Goal: Find specific page/section: Find specific page/section

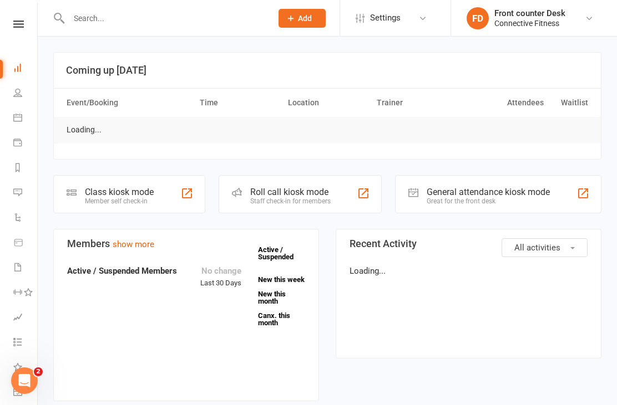
scroll to position [0, 1]
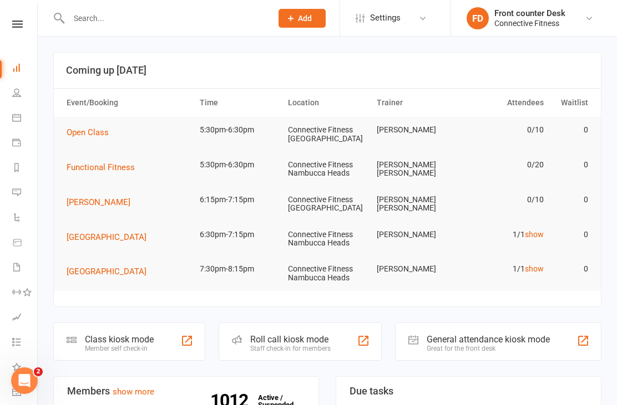
click at [537, 236] on link "show" at bounding box center [534, 234] width 19 height 9
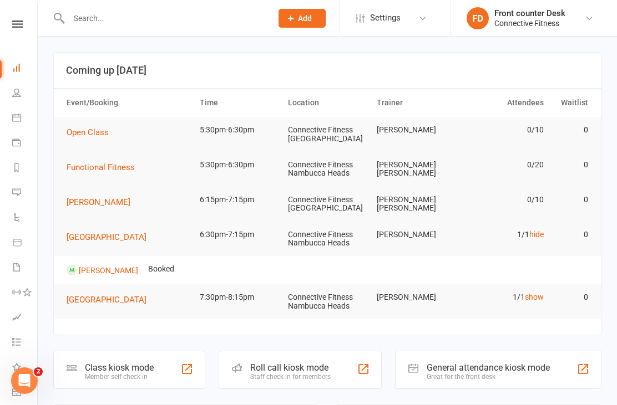
click at [538, 299] on link "show" at bounding box center [534, 297] width 19 height 9
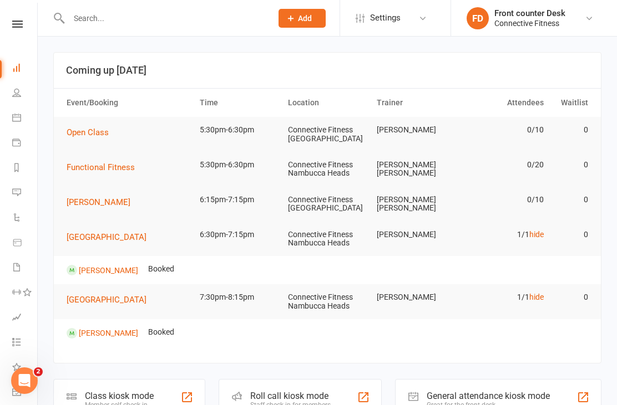
click at [13, 99] on link "People" at bounding box center [24, 94] width 25 height 25
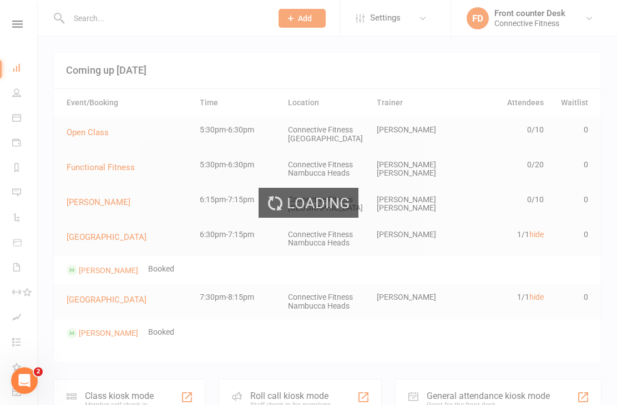
select select "100"
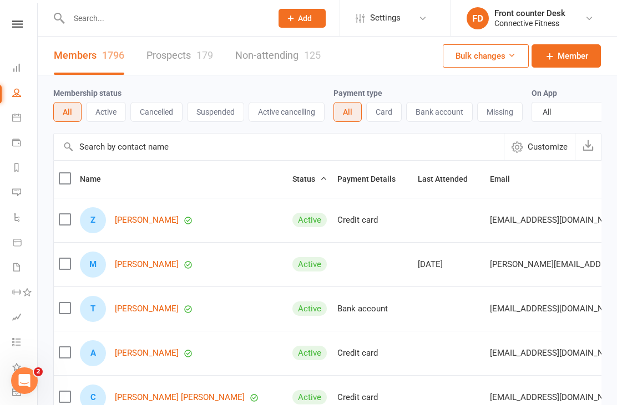
click at [19, 69] on icon at bounding box center [16, 67] width 9 height 9
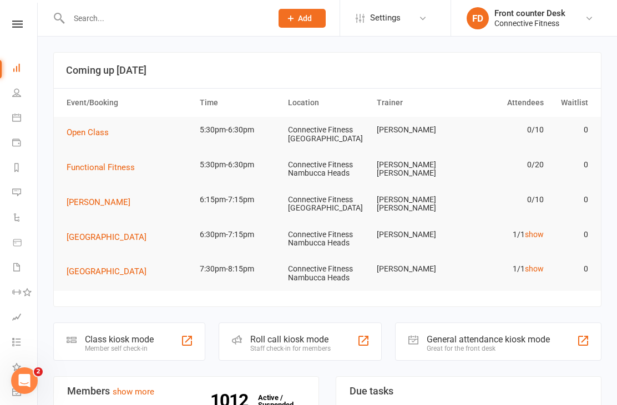
click at [96, 21] on input "text" at bounding box center [164, 19] width 199 height 16
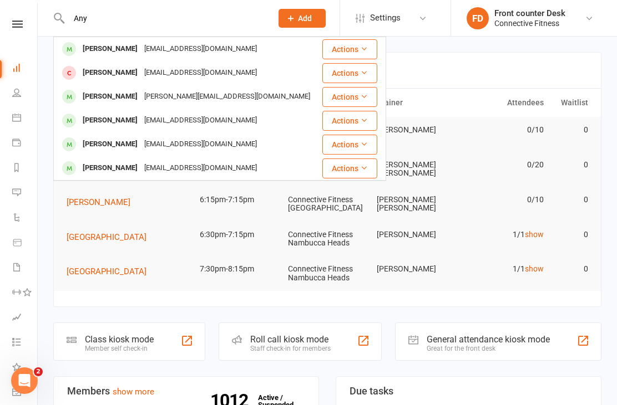
type input "Any"
click at [104, 115] on div "[PERSON_NAME]" at bounding box center [110, 121] width 62 height 16
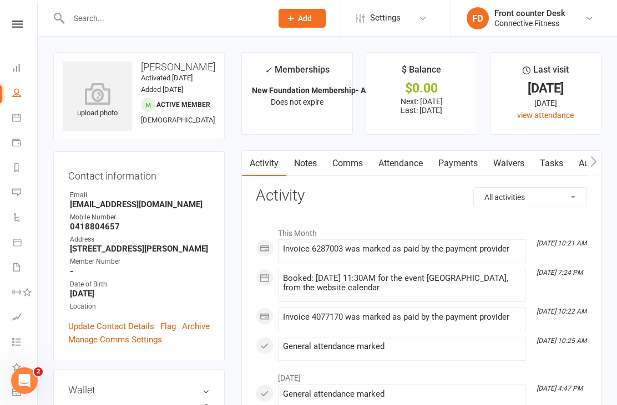
click at [95, 96] on icon at bounding box center [97, 94] width 69 height 22
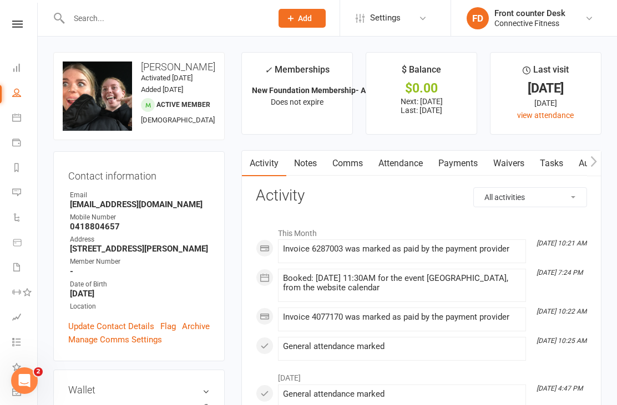
click at [0, 0] on div "change photo" at bounding box center [0, 0] width 0 height 0
click at [167, 167] on div "Contact information Owner Email [EMAIL_ADDRESS][DOMAIN_NAME] Mobile Number [PHO…" at bounding box center [138, 256] width 171 height 210
click at [88, 21] on input "text" at bounding box center [164, 19] width 199 height 16
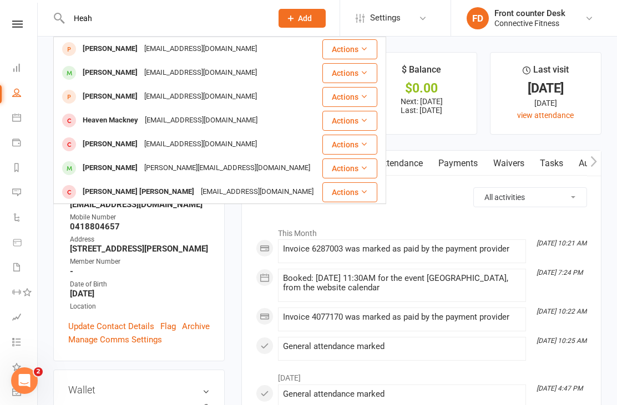
type input "Heah"
click at [103, 73] on div "[PERSON_NAME]" at bounding box center [110, 73] width 62 height 16
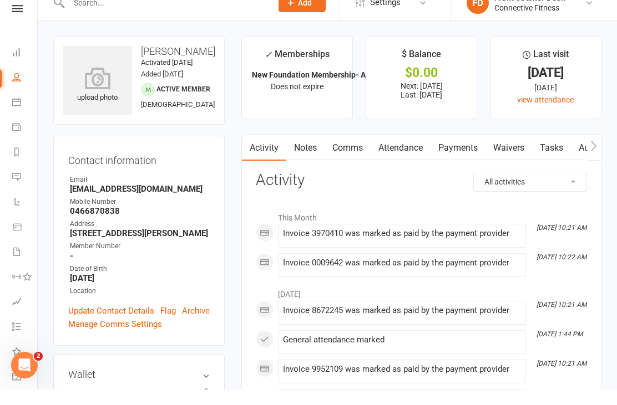
scroll to position [18, 0]
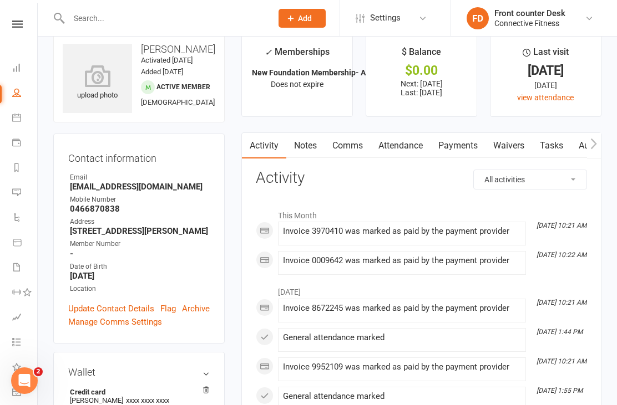
click at [92, 76] on icon at bounding box center [97, 76] width 69 height 22
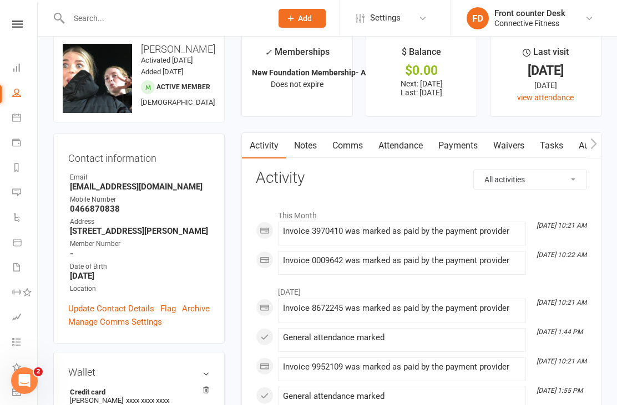
click at [79, 17] on input "text" at bounding box center [164, 19] width 199 height 16
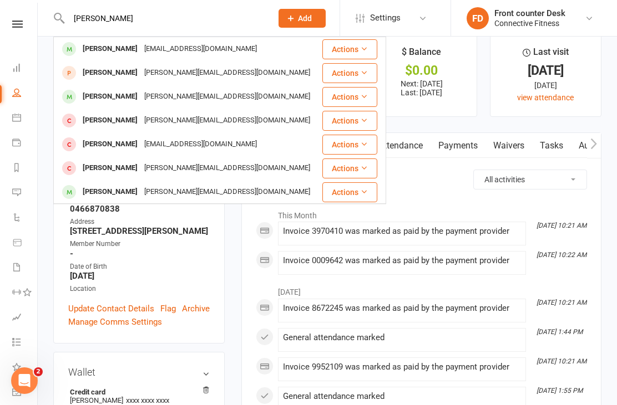
type input "[PERSON_NAME]"
click at [95, 45] on div "[PERSON_NAME]" at bounding box center [110, 49] width 62 height 16
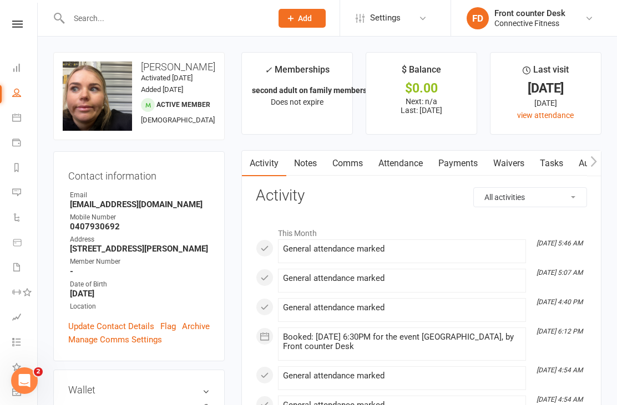
click at [0, 0] on div "change photo" at bounding box center [0, 0] width 0 height 0
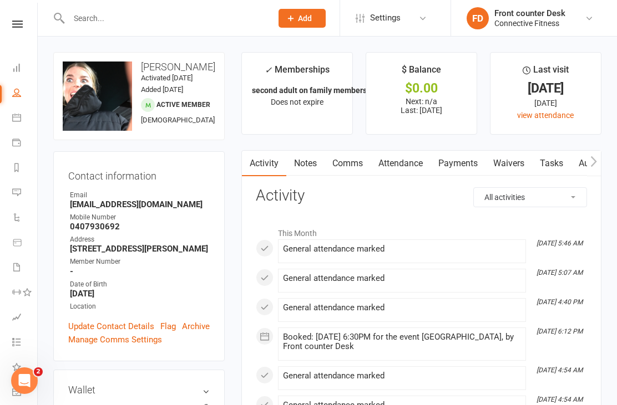
click at [98, 34] on div at bounding box center [158, 18] width 211 height 36
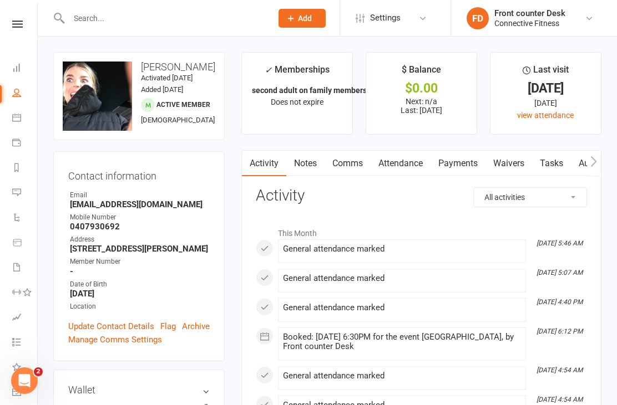
click at [114, 25] on input "text" at bounding box center [164, 19] width 199 height 16
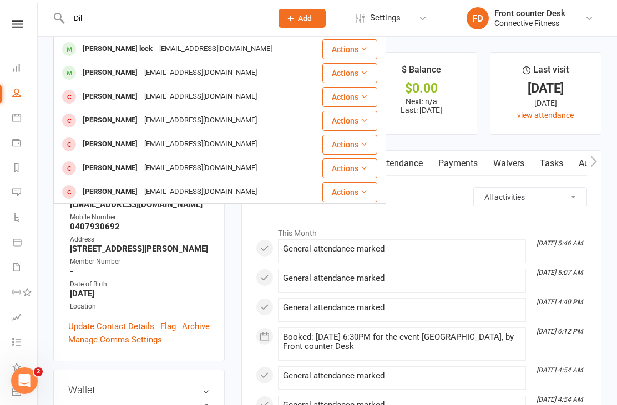
type input "Dil"
click at [94, 50] on div "[PERSON_NAME] lock" at bounding box center [117, 49] width 77 height 16
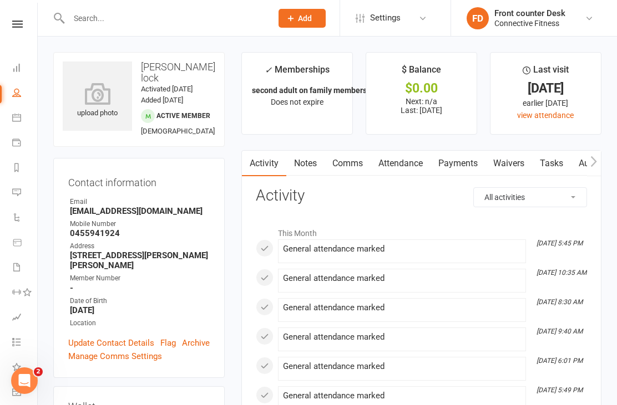
click at [88, 85] on icon at bounding box center [97, 94] width 69 height 22
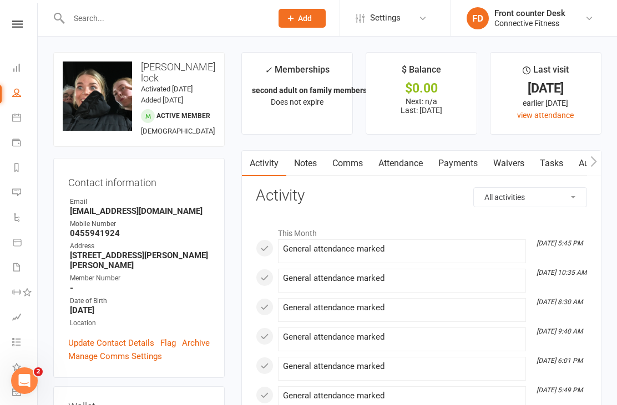
click at [0, 0] on div "change photo" at bounding box center [0, 0] width 0 height 0
click at [0, 0] on icon at bounding box center [0, 0] width 0 height 0
click at [18, 65] on icon at bounding box center [16, 67] width 9 height 9
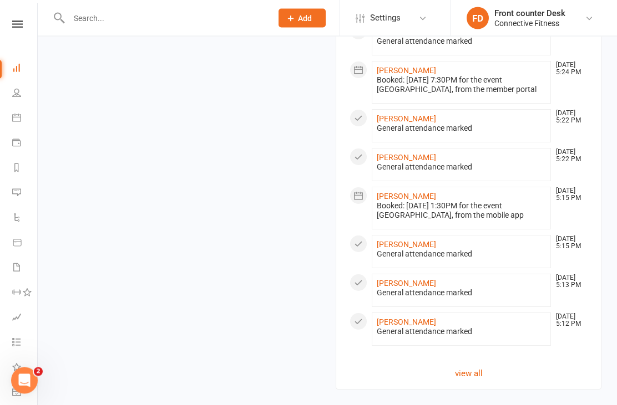
scroll to position [977, 0]
click at [477, 373] on link "view all" at bounding box center [468, 373] width 238 height 13
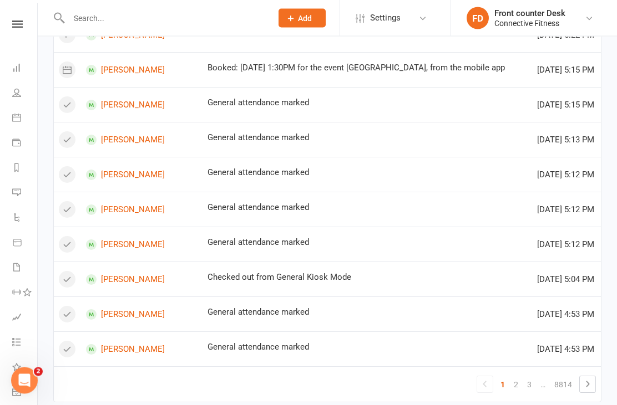
scroll to position [644, 0]
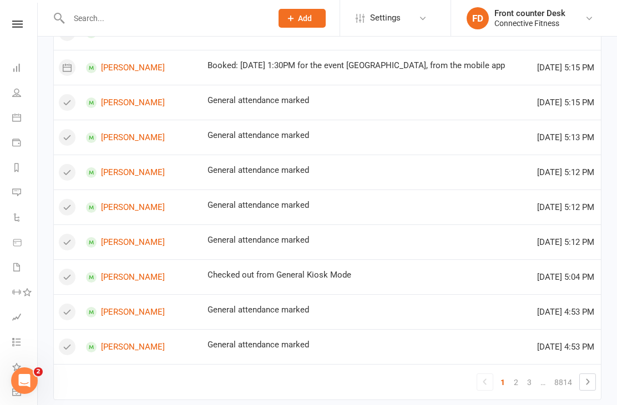
click at [517, 378] on link "2" at bounding box center [515, 383] width 13 height 16
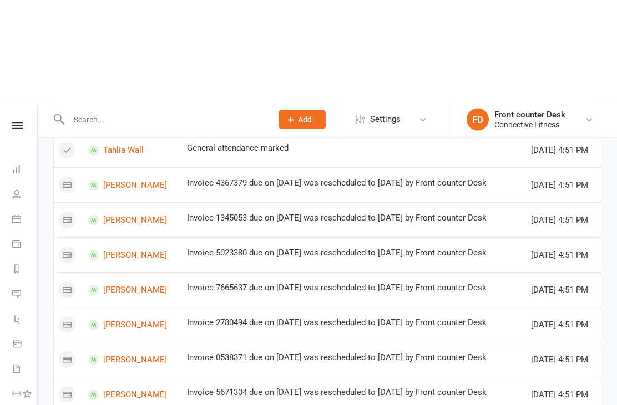
scroll to position [0, 0]
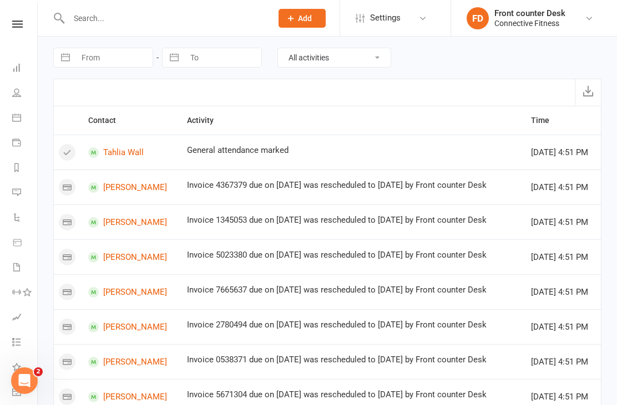
click at [12, 66] on icon at bounding box center [16, 67] width 9 height 9
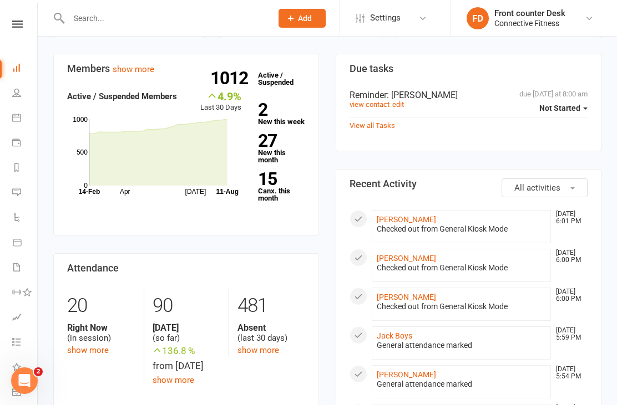
scroll to position [324, 0]
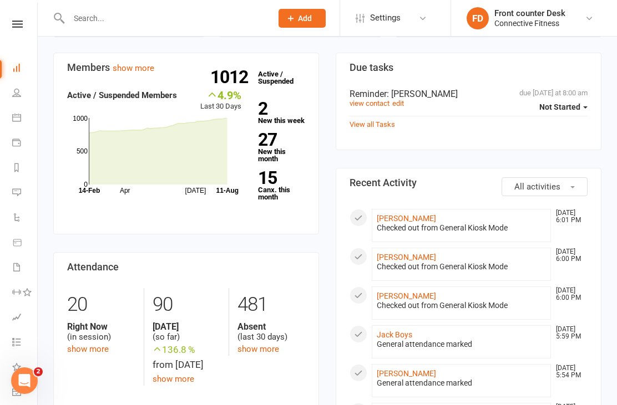
click at [85, 358] on div "20 Right Now (in session) show more 90 [DATE] (so far) 136.8 % from [DATE] show…" at bounding box center [186, 337] width 255 height 98
click at [74, 349] on link "show more" at bounding box center [88, 349] width 42 height 10
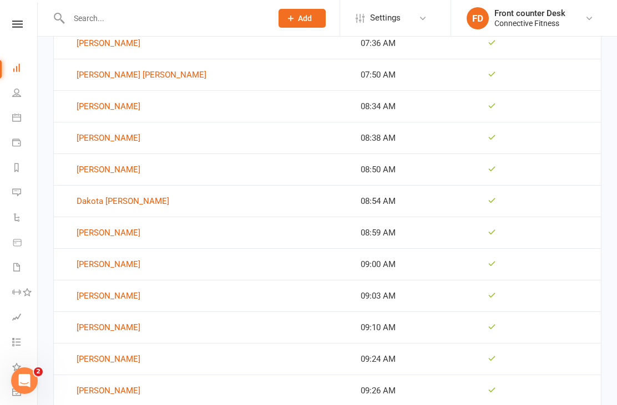
scroll to position [2187, 0]
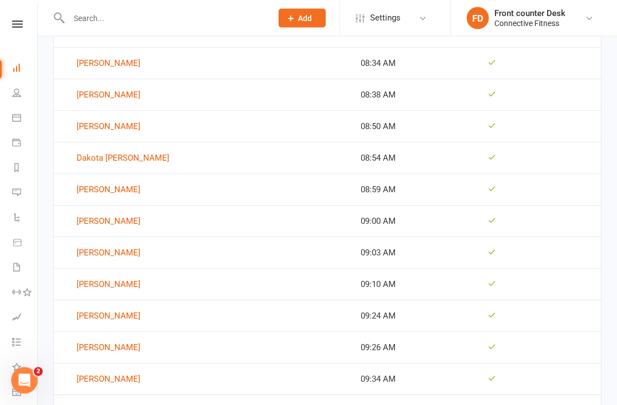
click at [114, 237] on td "[PERSON_NAME]" at bounding box center [205, 253] width 302 height 32
click at [86, 252] on link "[PERSON_NAME]" at bounding box center [205, 253] width 292 height 13
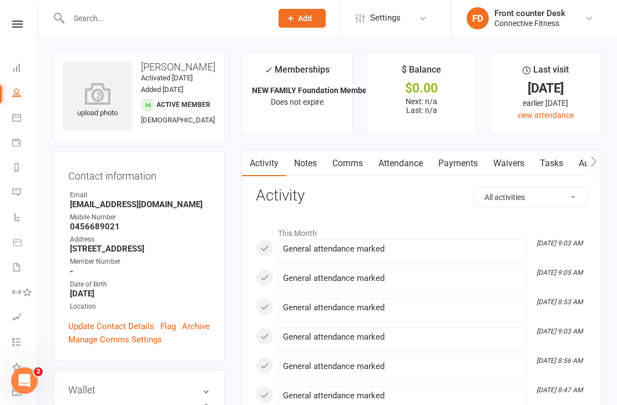
click at [91, 105] on icon at bounding box center [97, 94] width 69 height 22
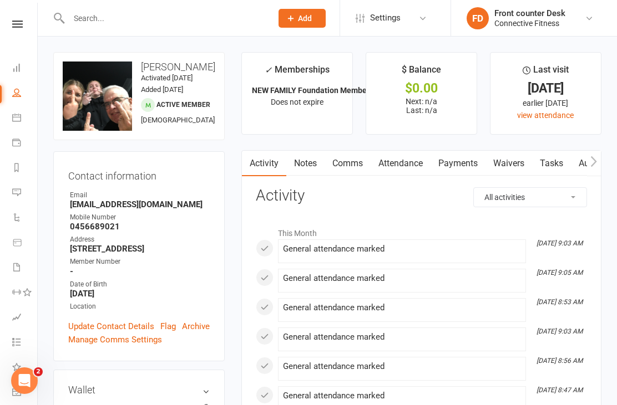
click at [133, 160] on div "Contact information Owner Email [EMAIL_ADDRESS][DOMAIN_NAME] Mobile Number [PHO…" at bounding box center [138, 256] width 171 height 210
click at [18, 67] on icon at bounding box center [16, 67] width 9 height 9
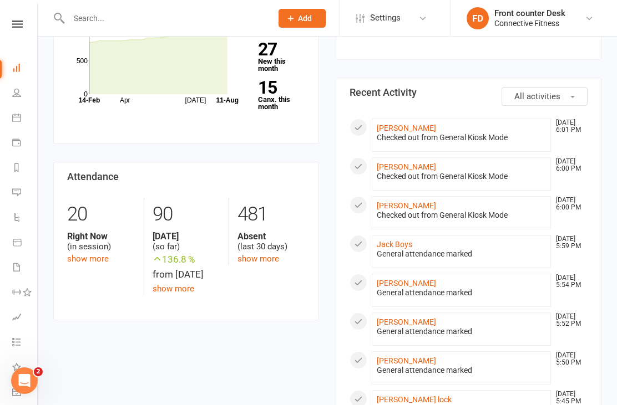
scroll to position [414, 0]
click at [80, 258] on link "show more" at bounding box center [88, 260] width 42 height 10
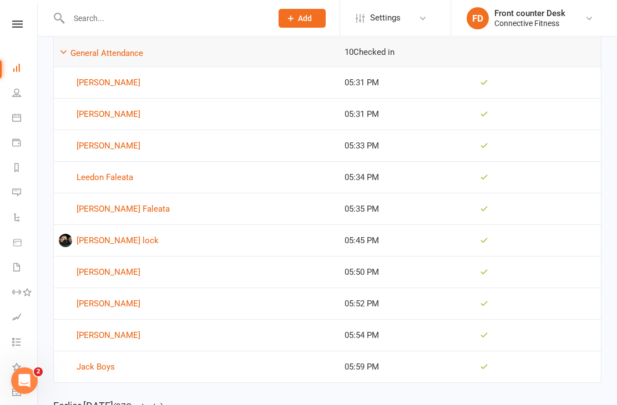
scroll to position [252, 0]
click at [125, 11] on input "text" at bounding box center [164, 19] width 199 height 16
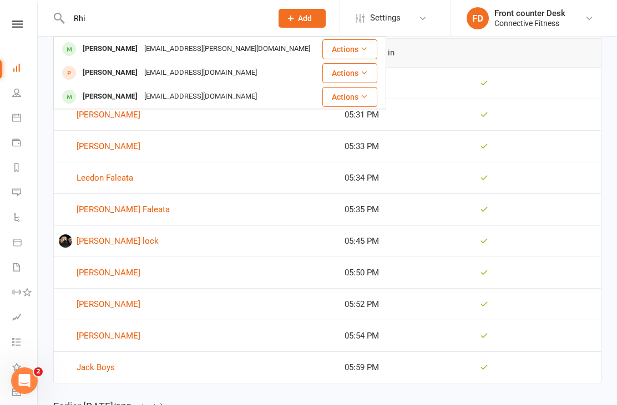
type input "Rhi"
click at [89, 94] on div "[PERSON_NAME]" at bounding box center [110, 97] width 62 height 16
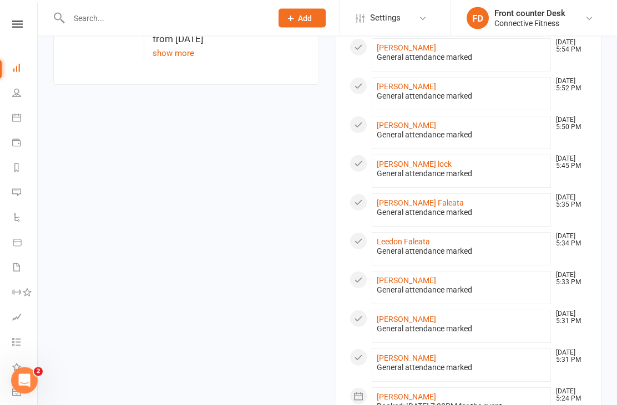
scroll to position [725, 0]
